Goal: Information Seeking & Learning: Learn about a topic

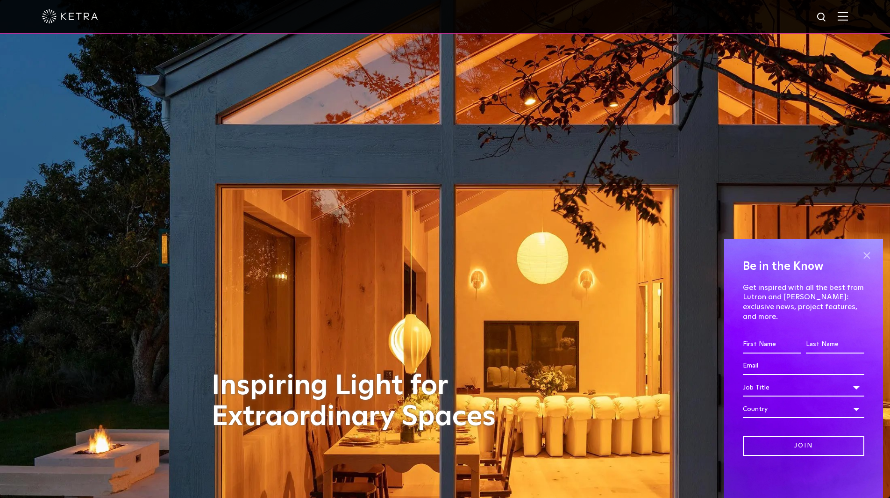
click at [869, 262] on span at bounding box center [867, 255] width 14 height 14
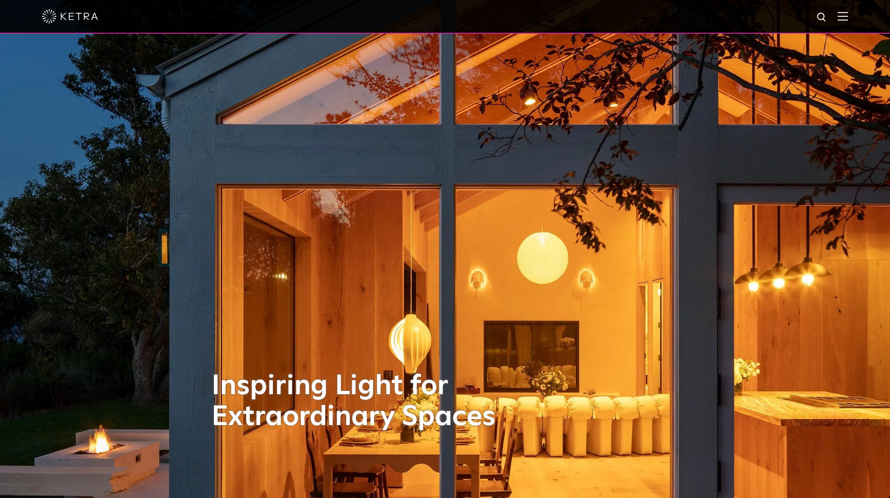
click at [848, 17] on img at bounding box center [843, 16] width 10 height 9
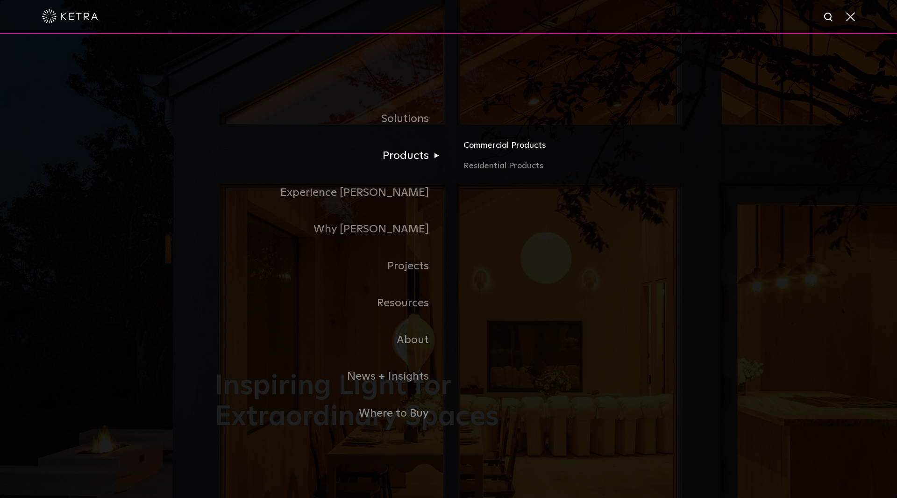
click at [504, 149] on link "Commercial Products" at bounding box center [573, 149] width 219 height 21
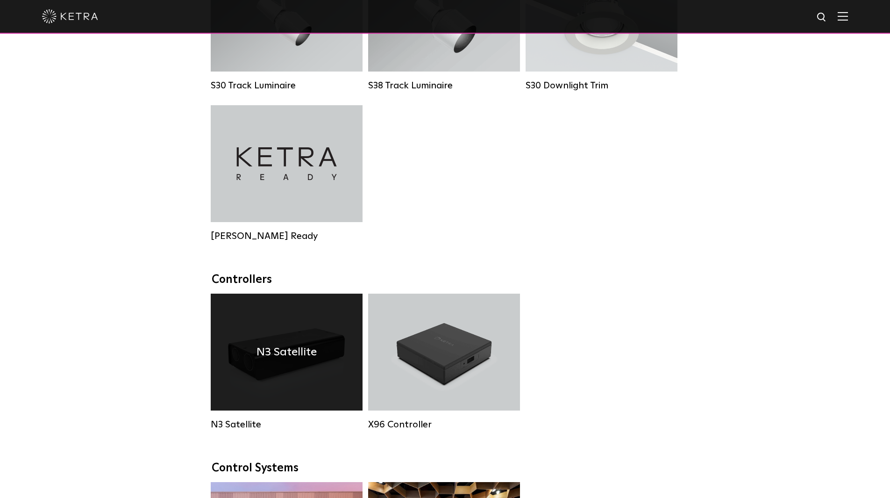
scroll to position [982, 0]
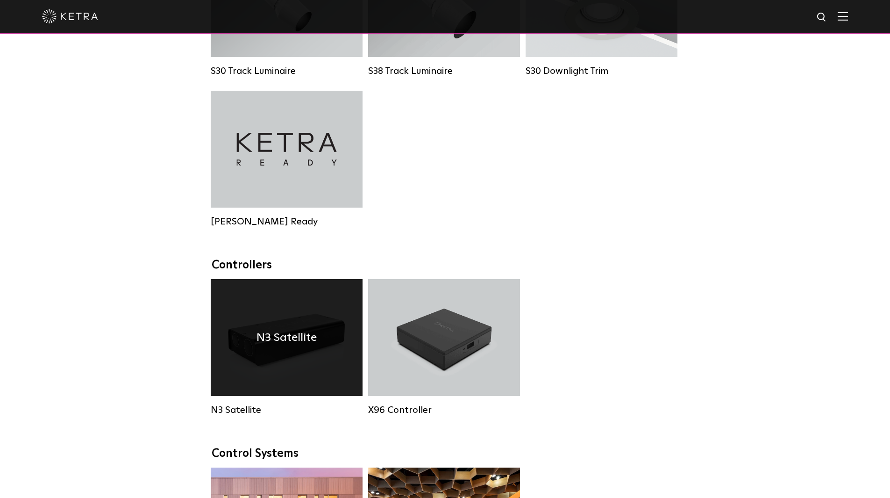
click at [270, 368] on div "N3 Satellite" at bounding box center [287, 337] width 152 height 117
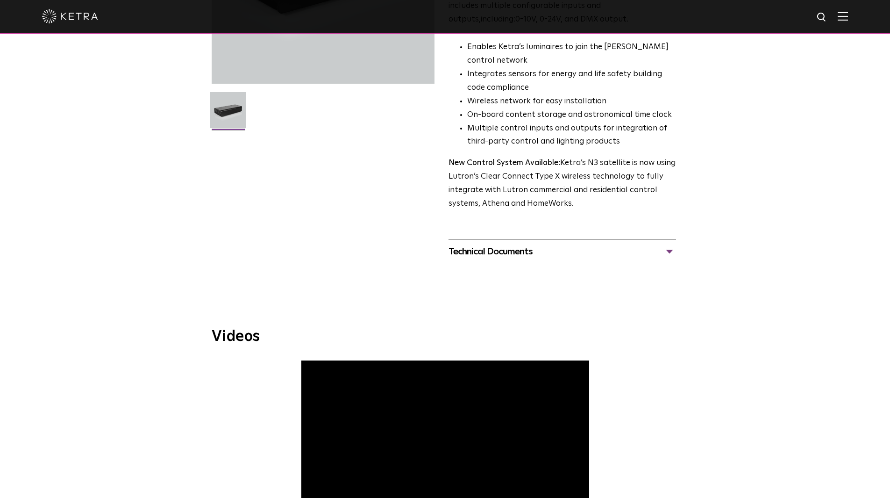
scroll to position [234, 0]
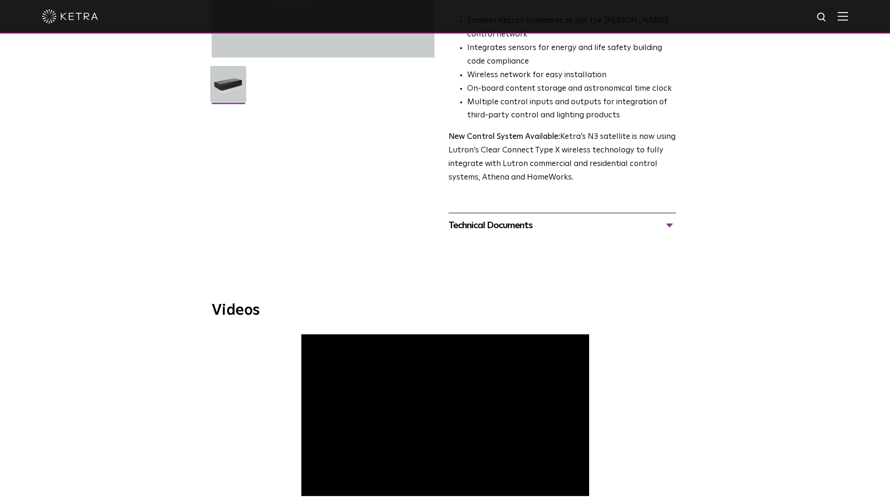
click at [671, 223] on div "Technical Documents" at bounding box center [563, 225] width 228 height 15
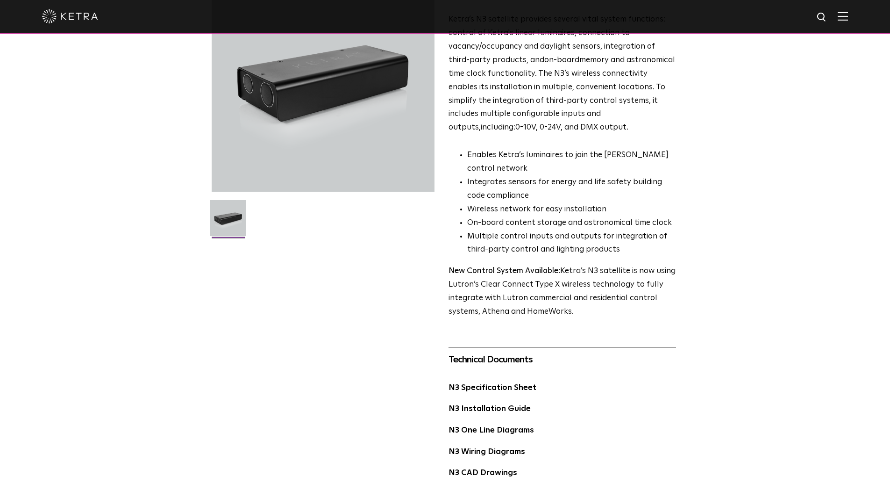
scroll to position [0, 0]
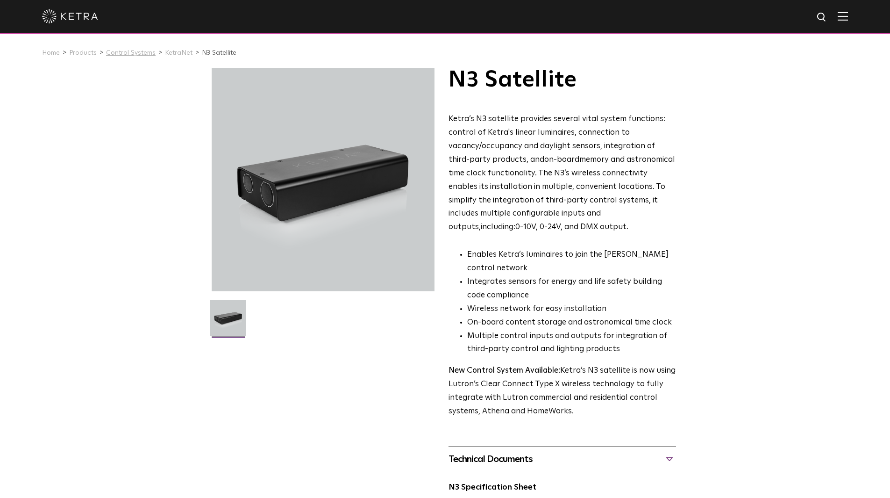
click at [127, 52] on link "Control Systems" at bounding box center [131, 53] width 50 height 7
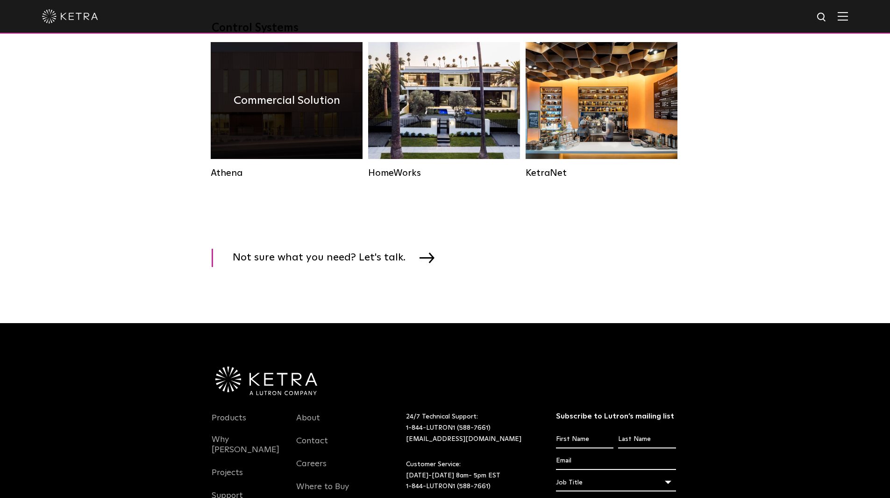
click at [264, 140] on div "Commercial Solution" at bounding box center [287, 100] width 152 height 117
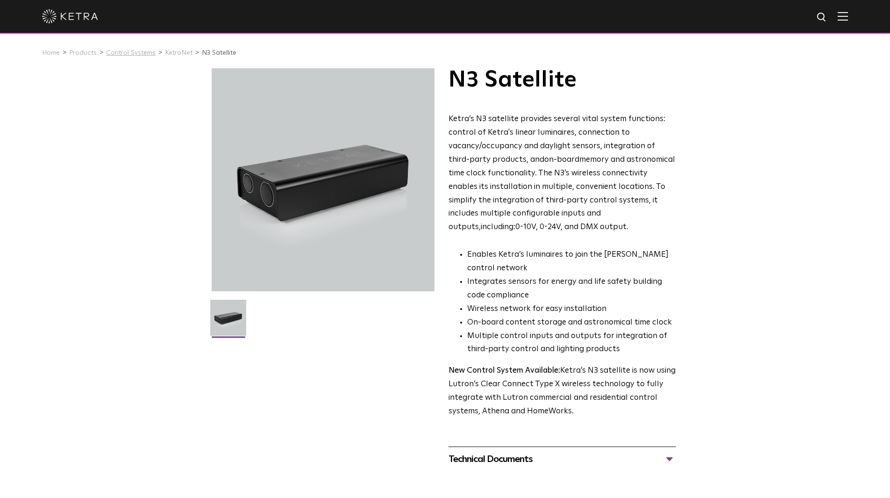
click at [138, 51] on link "Control Systems" at bounding box center [131, 53] width 50 height 7
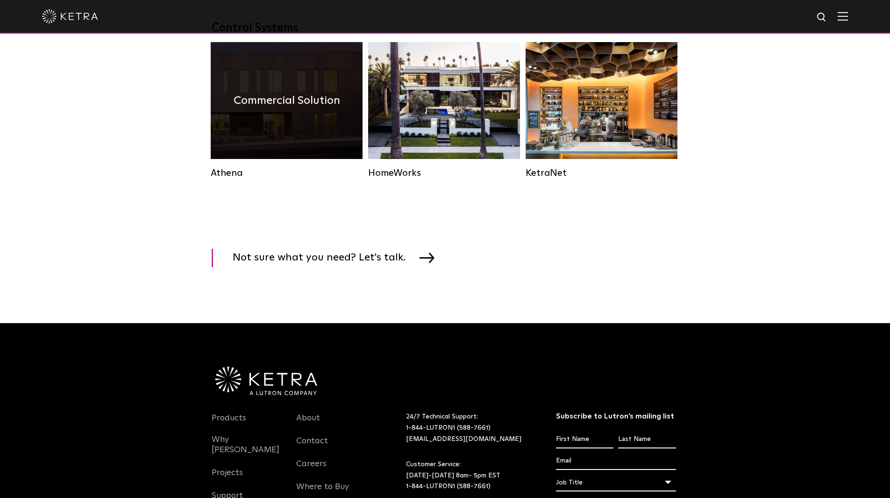
click at [283, 159] on div "Commercial Solution" at bounding box center [287, 100] width 152 height 117
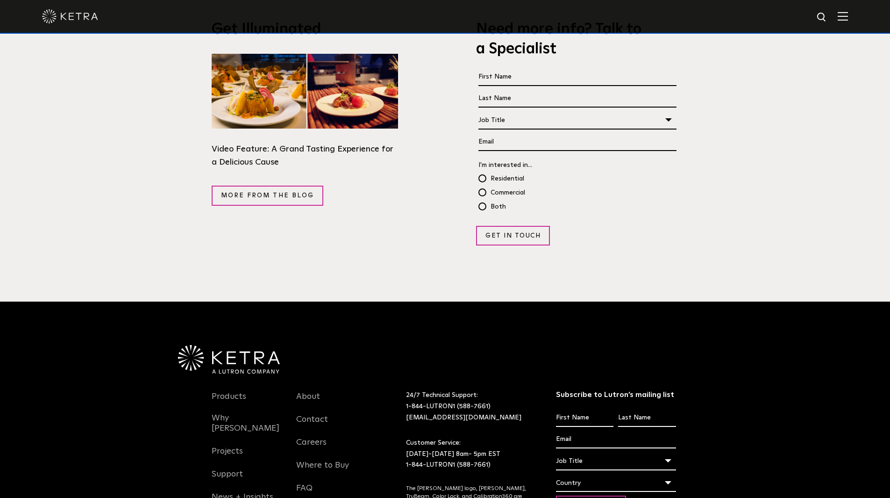
scroll to position [1823, 0]
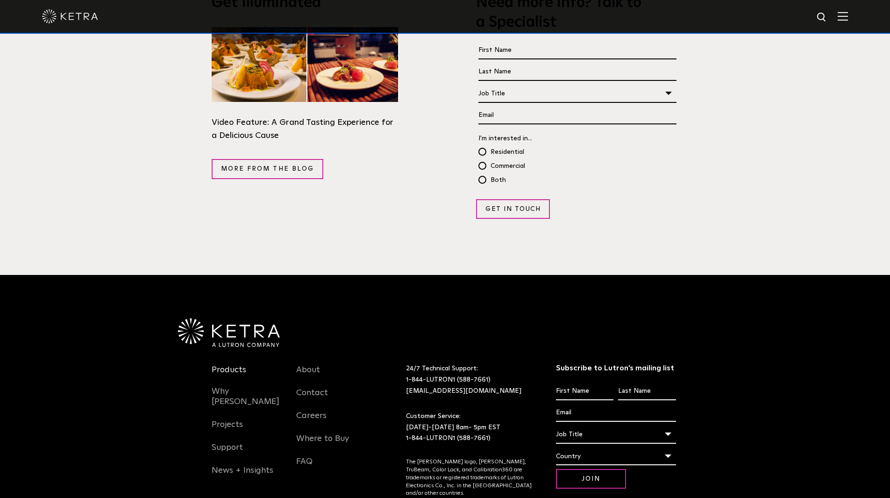
click at [228, 365] on link "Products" at bounding box center [229, 376] width 35 height 22
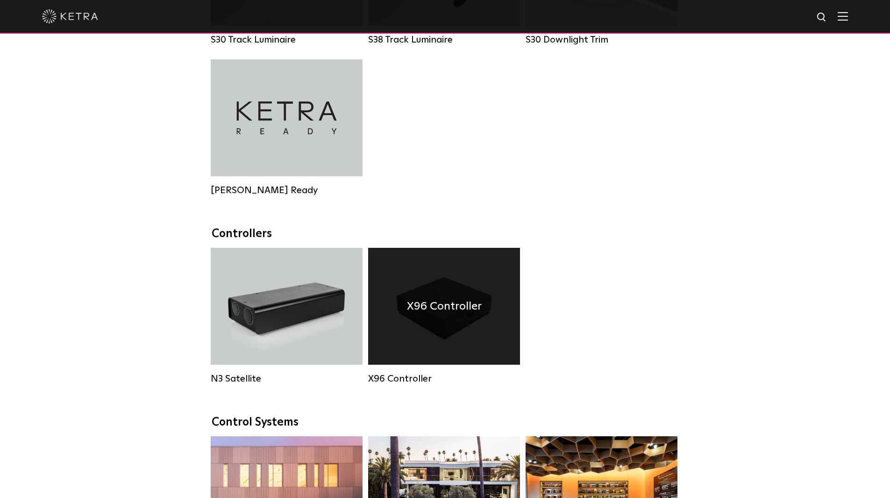
scroll to position [1028, 0]
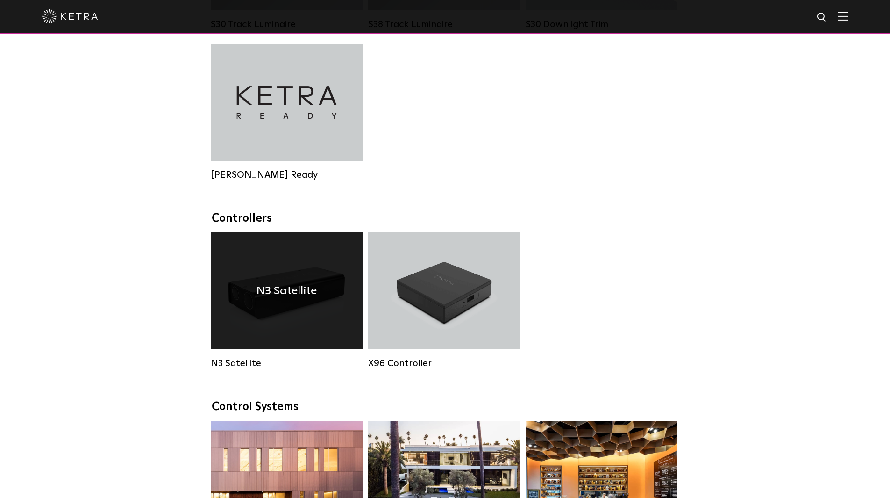
click at [312, 315] on div "N3 Satellite" at bounding box center [287, 290] width 152 height 117
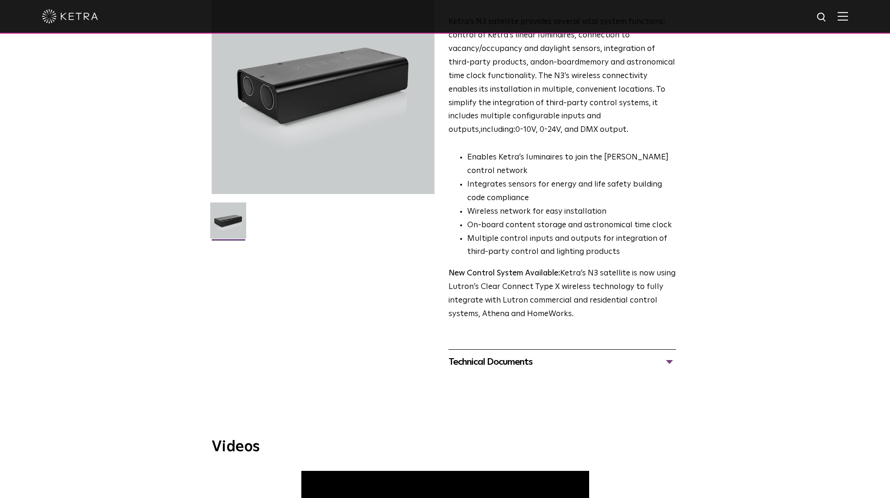
scroll to position [327, 0]
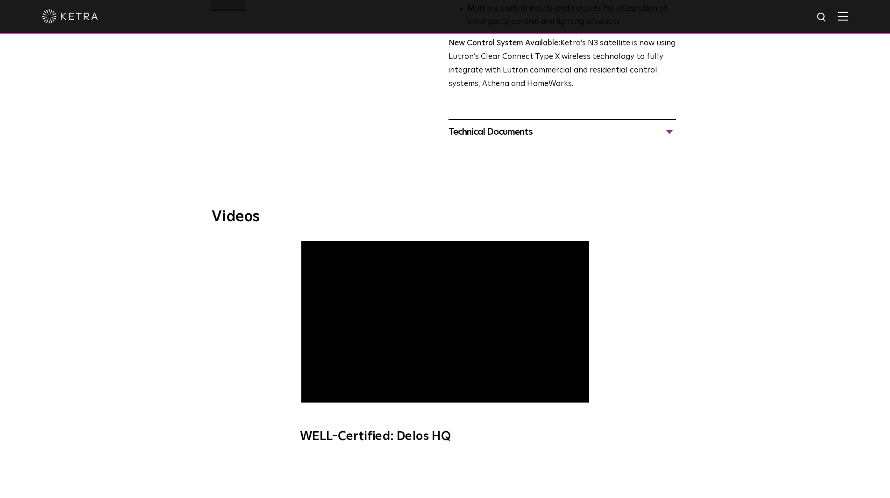
click at [667, 129] on div "Technical Documents" at bounding box center [563, 131] width 228 height 15
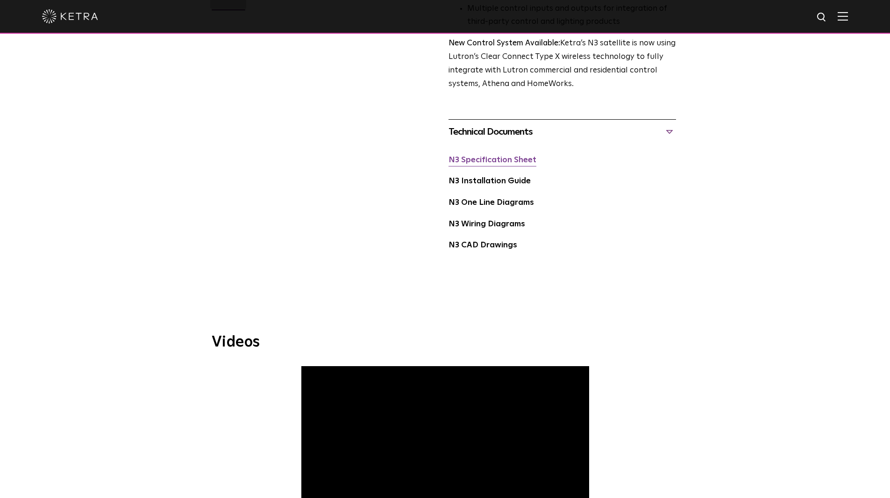
click at [477, 159] on link "N3 Specification Sheet" at bounding box center [493, 160] width 88 height 8
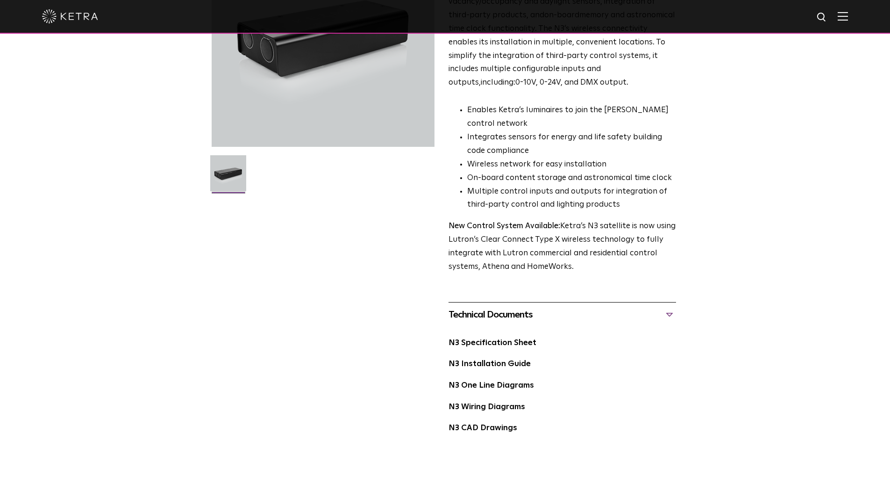
scroll to position [280, 0]
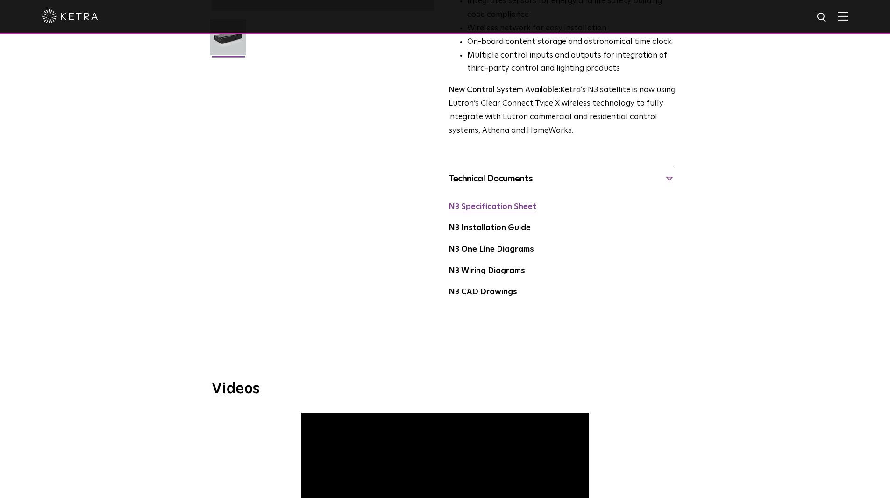
click at [495, 208] on link "N3 Specification Sheet" at bounding box center [493, 207] width 88 height 8
